Goal: Book appointment/travel/reservation

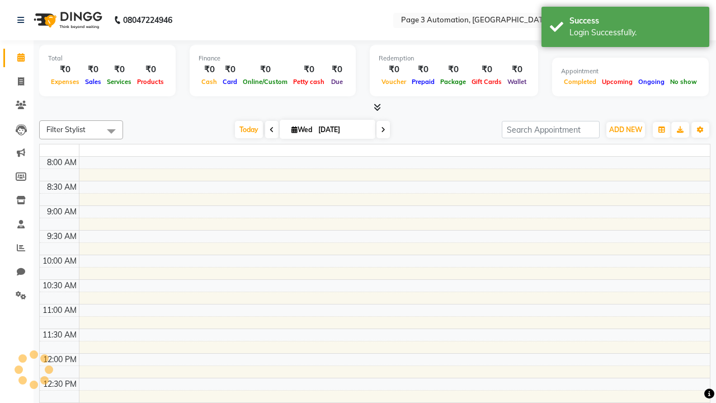
select select "en"
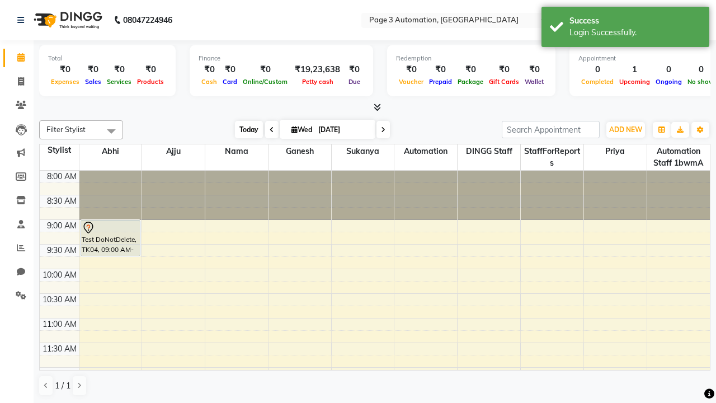
click at [243, 129] on span "Today" at bounding box center [249, 129] width 28 height 17
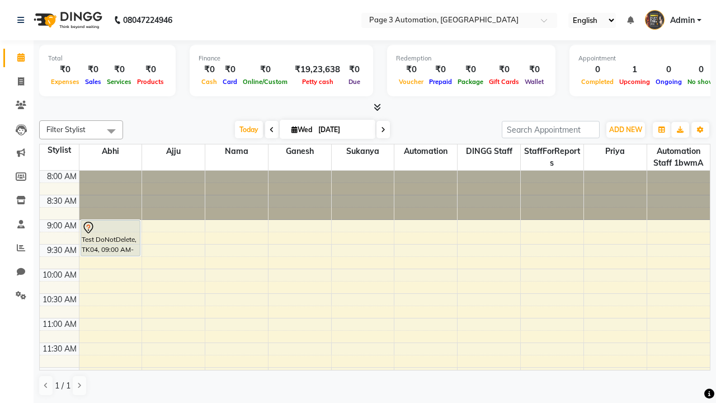
click at [381, 129] on icon at bounding box center [383, 129] width 4 height 7
type input "[DATE]"
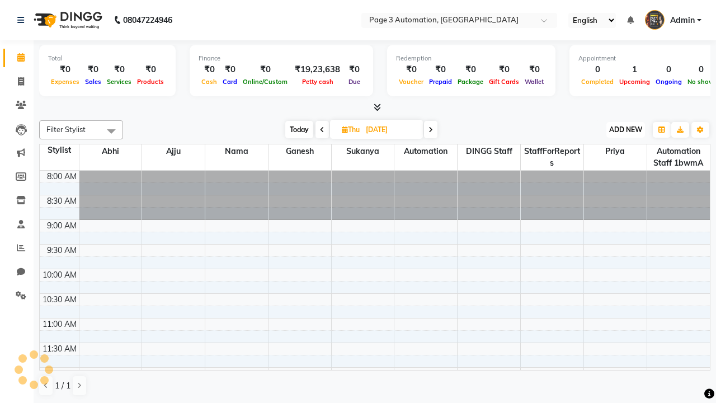
click at [625, 129] on span "ADD NEW" at bounding box center [625, 129] width 33 height 8
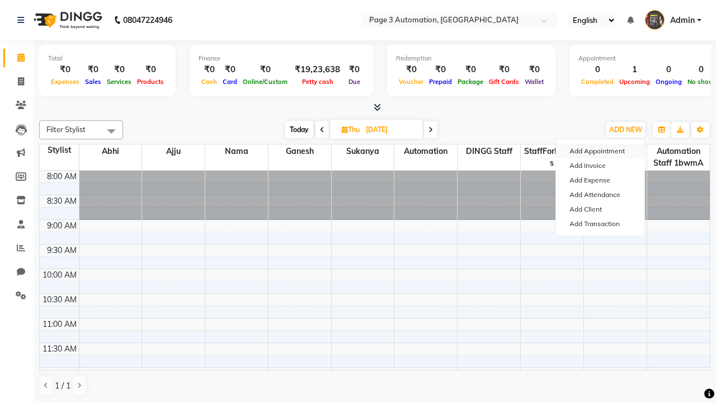
click at [600, 151] on button "Add Appointment" at bounding box center [600, 151] width 88 height 15
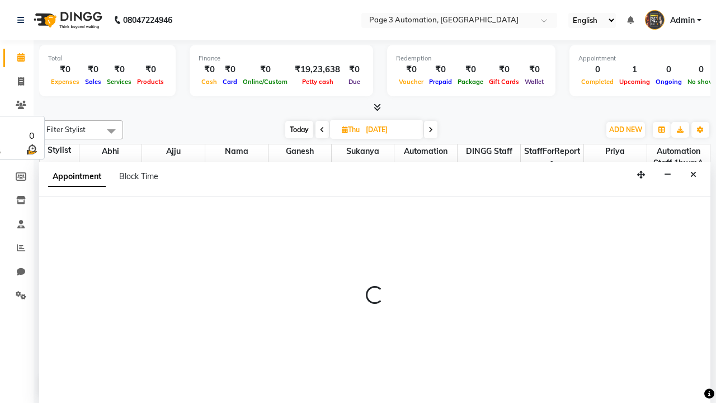
select select "tentative"
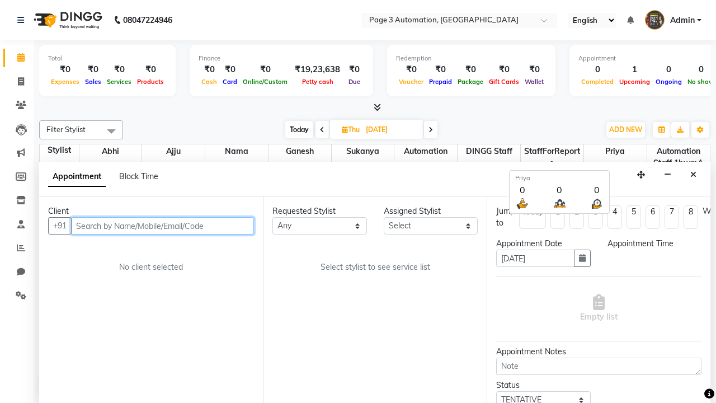
type input "8192346578"
select select "540"
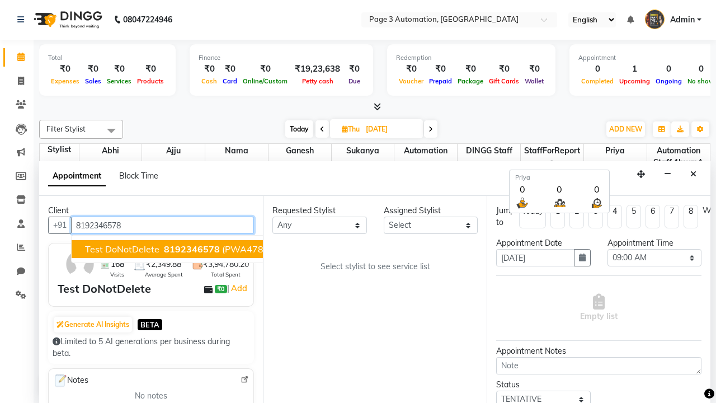
click at [164, 249] on span "8192346578" at bounding box center [192, 248] width 56 height 11
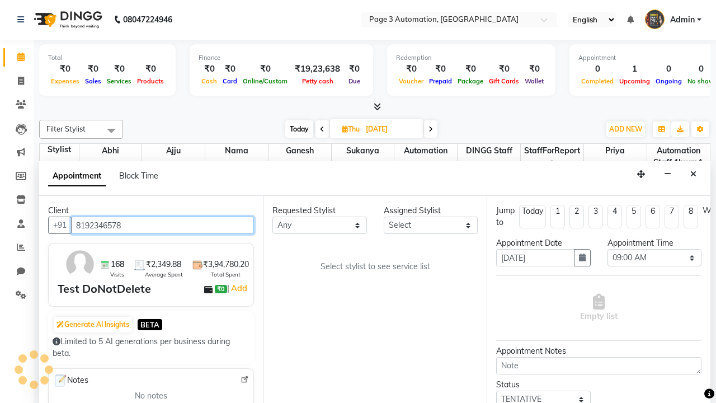
scroll to position [0, 0]
select select "711"
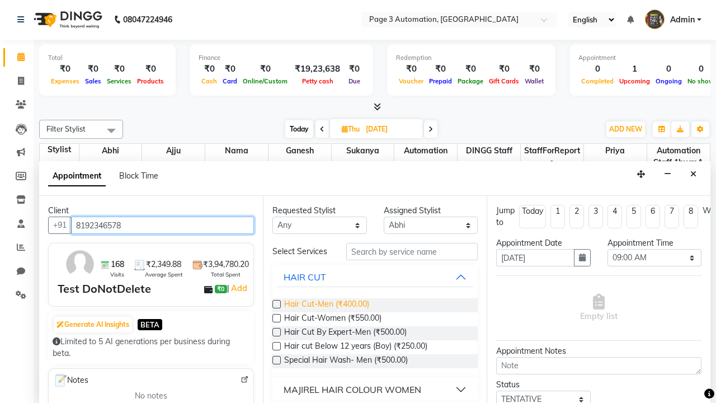
type input "8192346578"
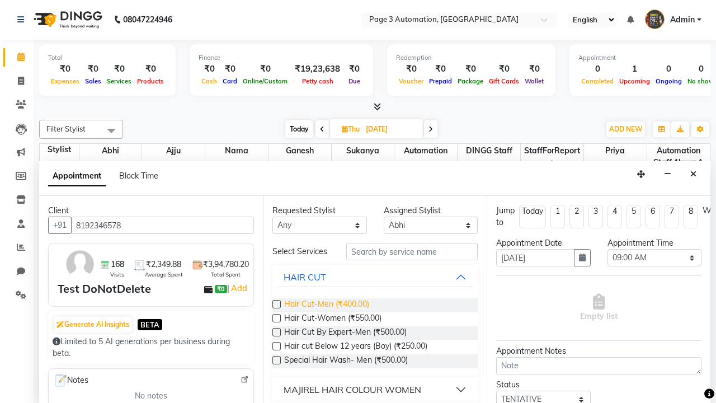
click at [326, 305] on span "Hair Cut-Men (₹400.00)" at bounding box center [326, 305] width 85 height 14
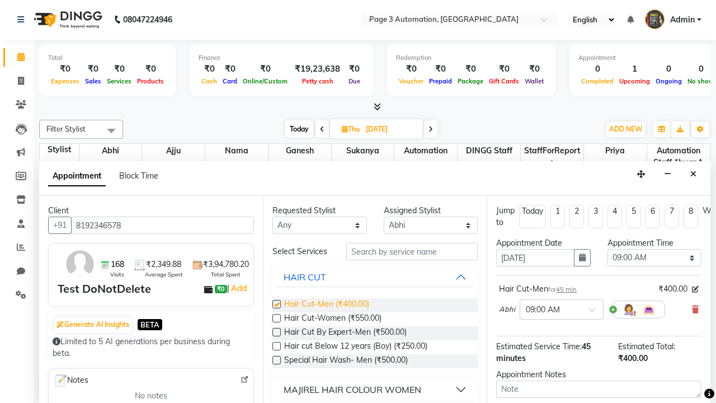
checkbox input "false"
select select "645"
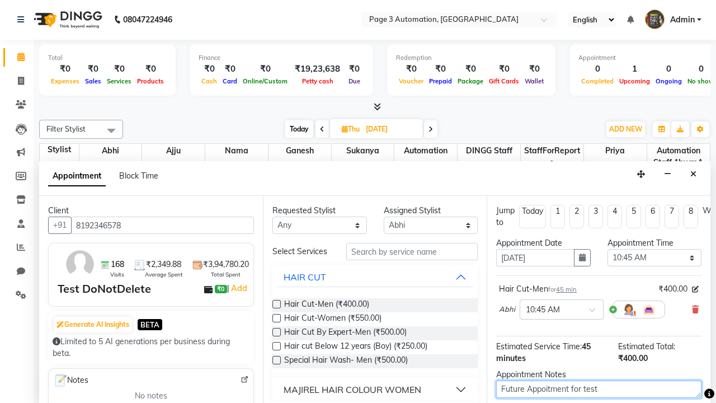
type textarea "Future Appoitment for test"
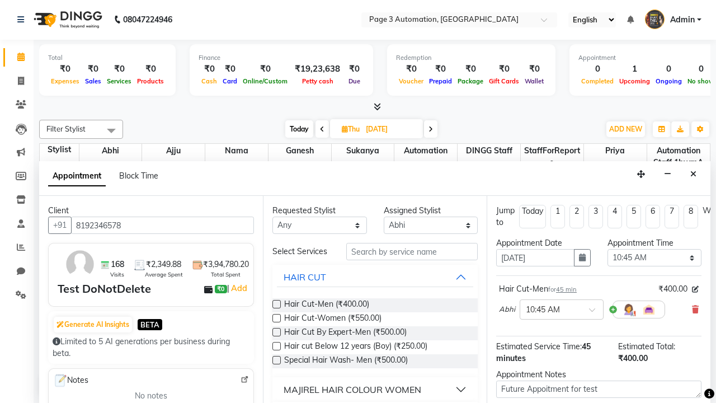
checkbox input "false"
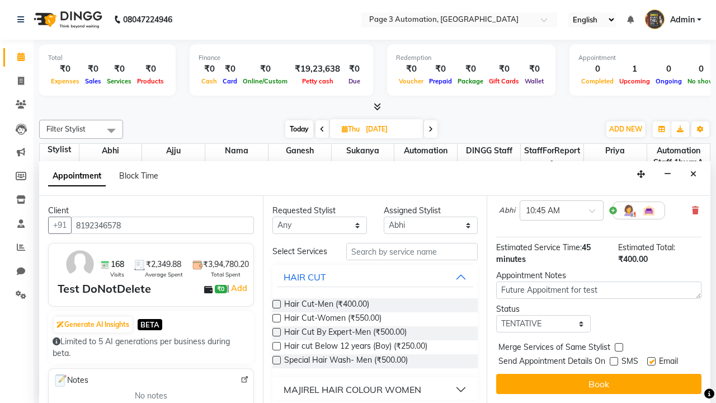
click at [651, 361] on label at bounding box center [651, 361] width 8 height 8
click at [651, 361] on input "checkbox" at bounding box center [650, 361] width 7 height 7
checkbox input "false"
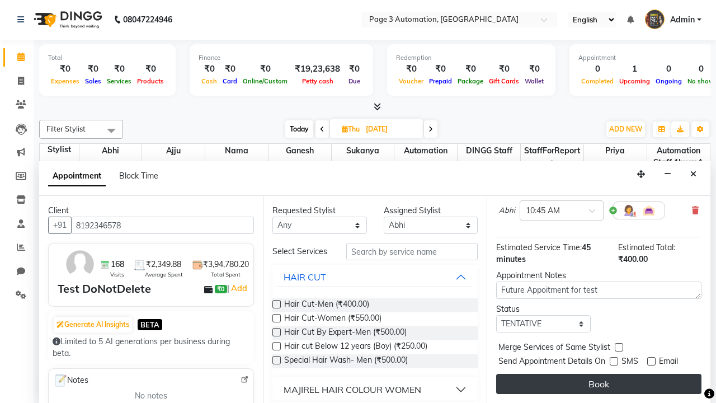
click at [598, 384] on button "Book" at bounding box center [598, 384] width 205 height 20
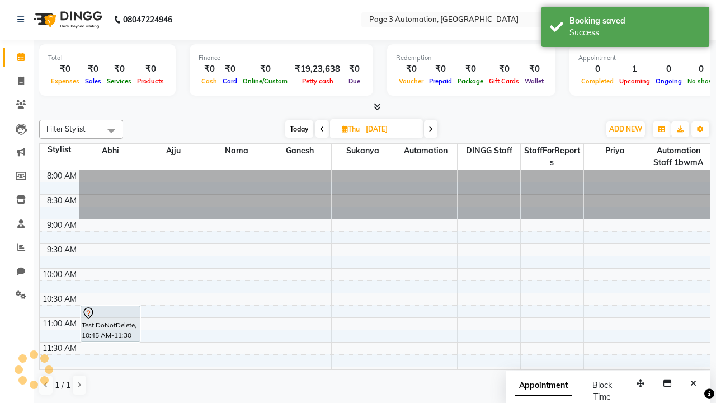
scroll to position [0, 0]
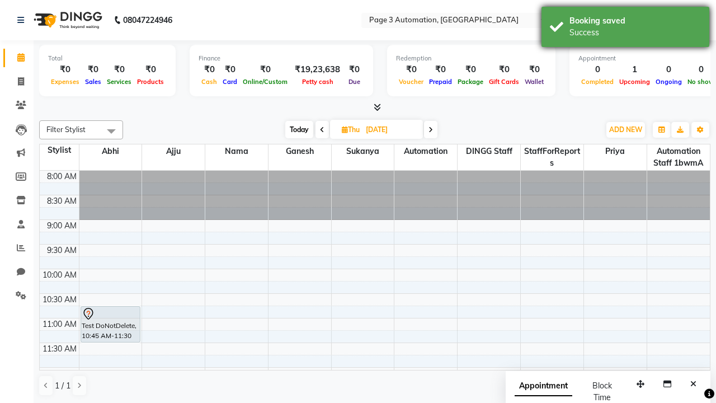
click at [625, 29] on div "Success" at bounding box center [634, 33] width 131 height 12
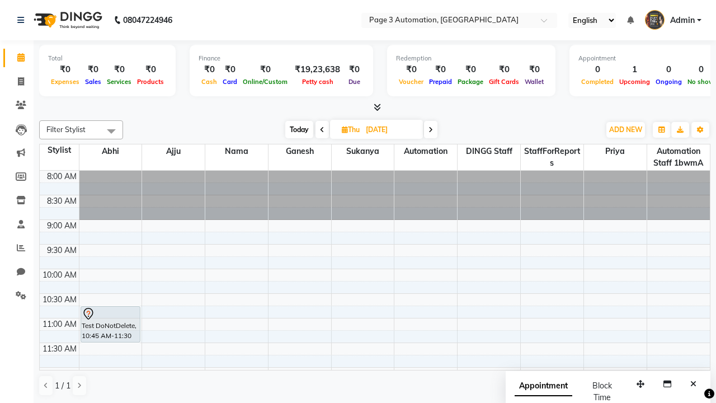
click at [111, 131] on span at bounding box center [111, 130] width 22 height 21
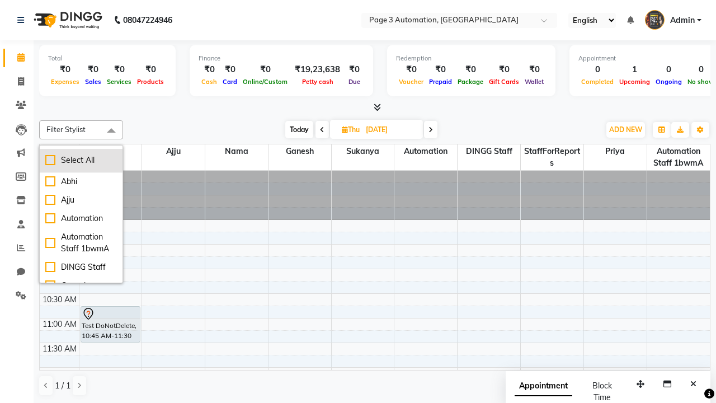
click at [81, 160] on div "Select All" at bounding box center [81, 160] width 72 height 12
checkbox input "true"
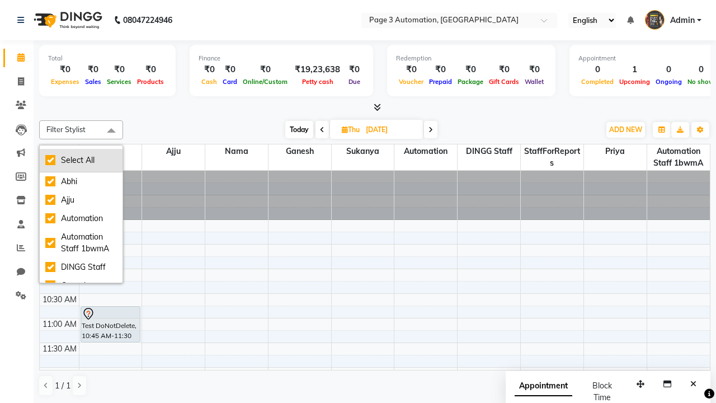
checkbox input "true"
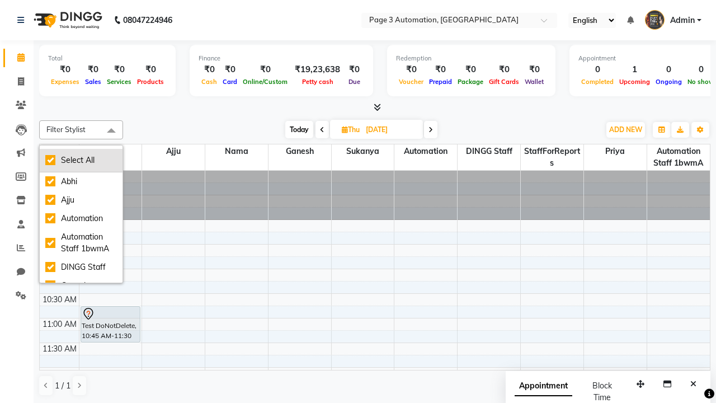
checkbox input "true"
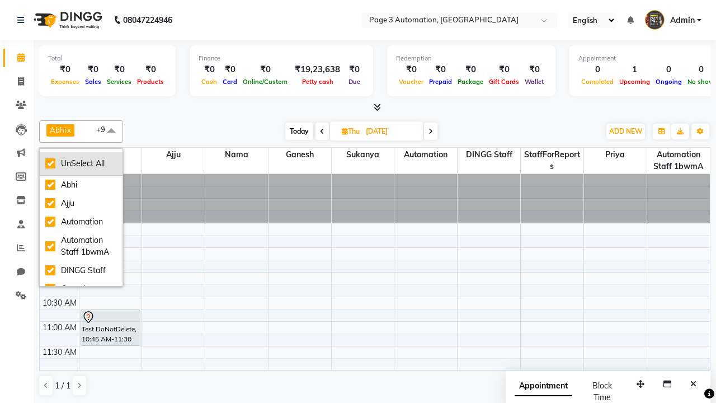
click at [81, 163] on div "UnSelect All" at bounding box center [81, 164] width 72 height 12
checkbox input "false"
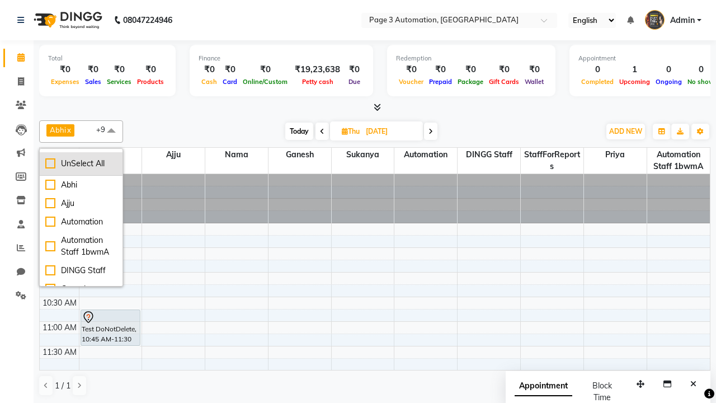
checkbox input "false"
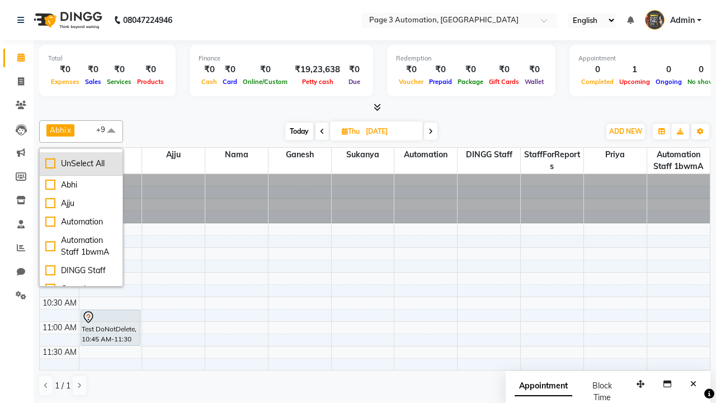
checkbox input "false"
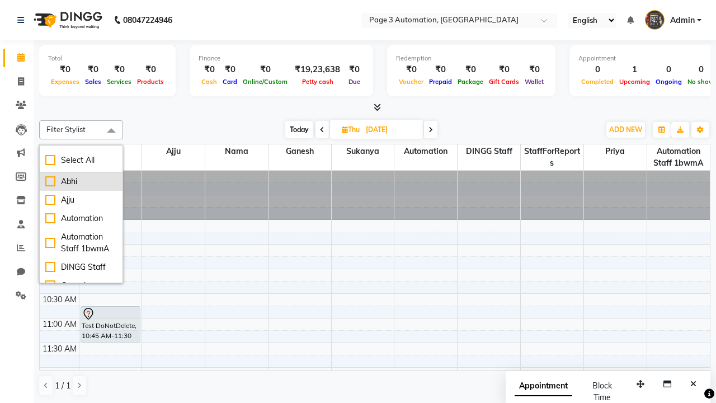
click at [81, 181] on div "Abhi" at bounding box center [81, 182] width 72 height 12
checkbox input "true"
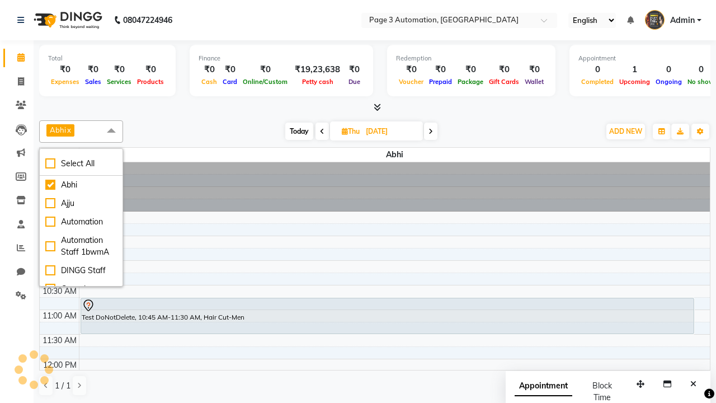
click at [111, 131] on span at bounding box center [111, 130] width 22 height 21
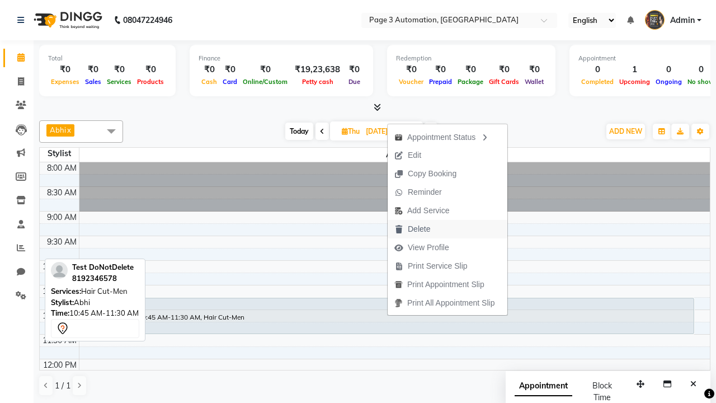
click at [449, 229] on button "Delete" at bounding box center [448, 229] width 120 height 18
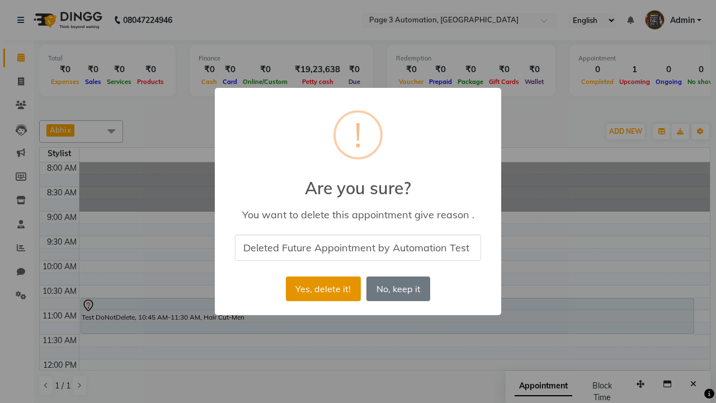
type input "Deleted Future Appointment by Automation Test"
click at [323, 289] on button "Yes, delete it!" at bounding box center [323, 288] width 75 height 25
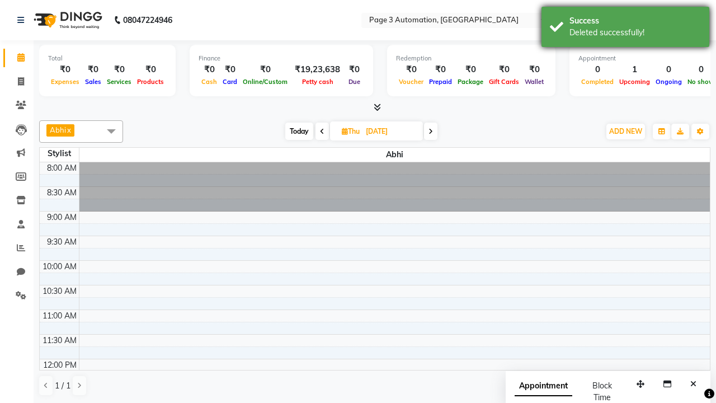
click at [625, 29] on div "Deleted successfully!" at bounding box center [634, 33] width 131 height 12
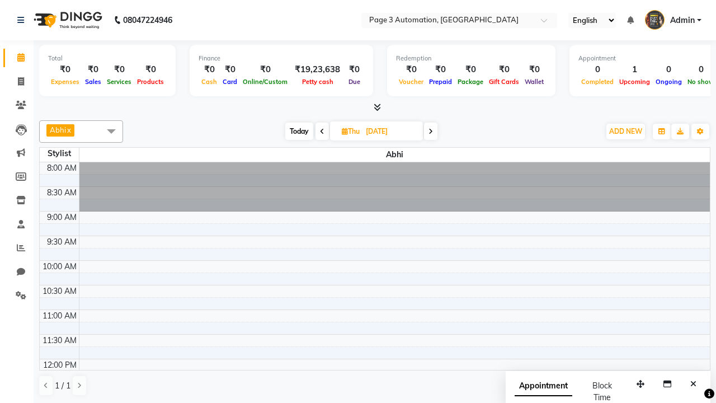
click at [111, 131] on span at bounding box center [111, 130] width 22 height 21
